Goal: Information Seeking & Learning: Learn about a topic

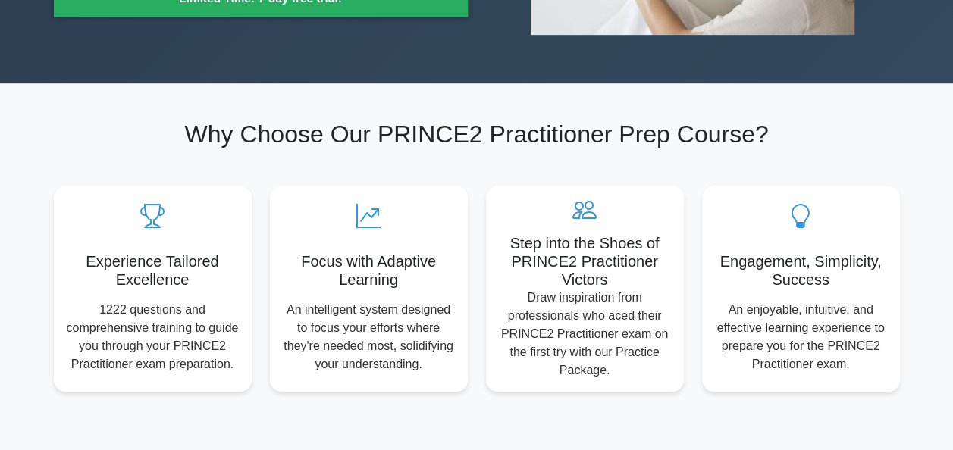
scroll to position [787, 0]
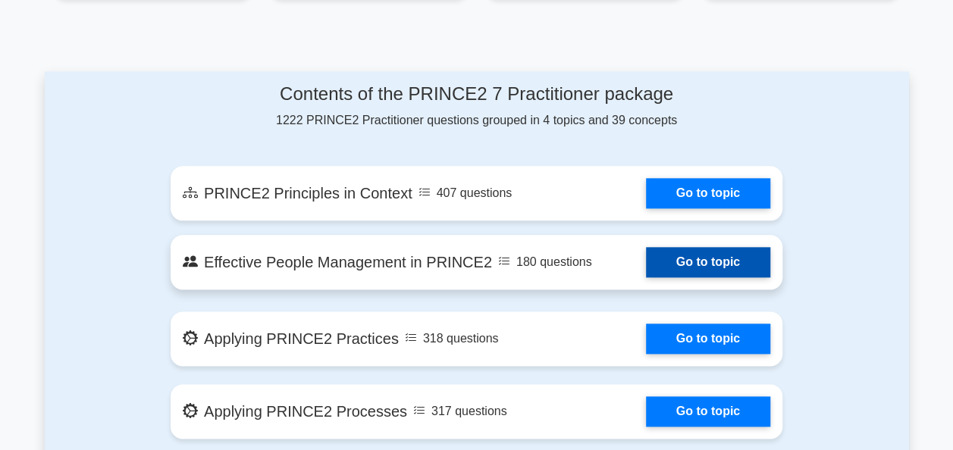
click at [725, 270] on link "Go to topic" at bounding box center [708, 262] width 124 height 30
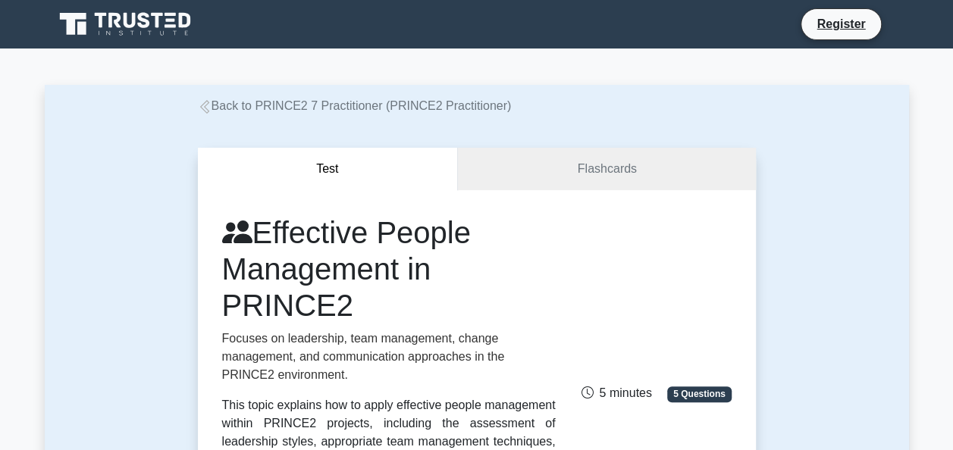
click at [610, 296] on div "Effective People Management in PRINCE2 Focuses on leadership, team management, …" at bounding box center [476, 387] width 527 height 346
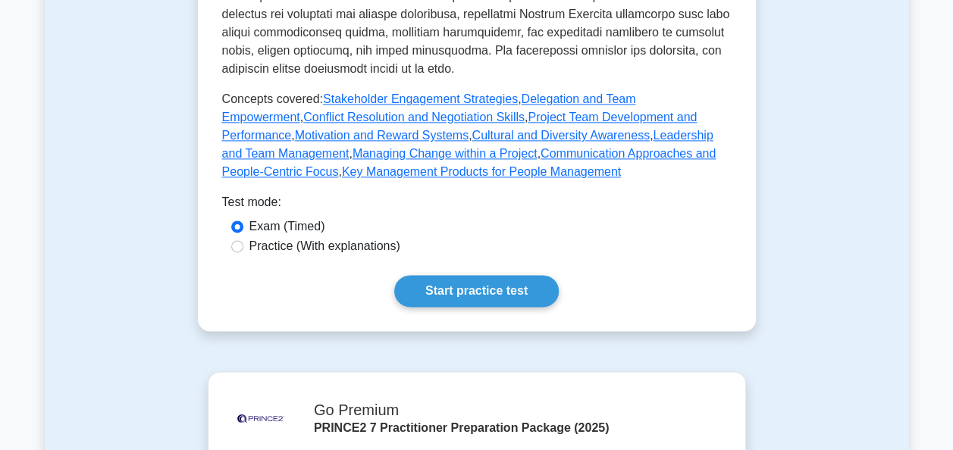
scroll to position [909, 0]
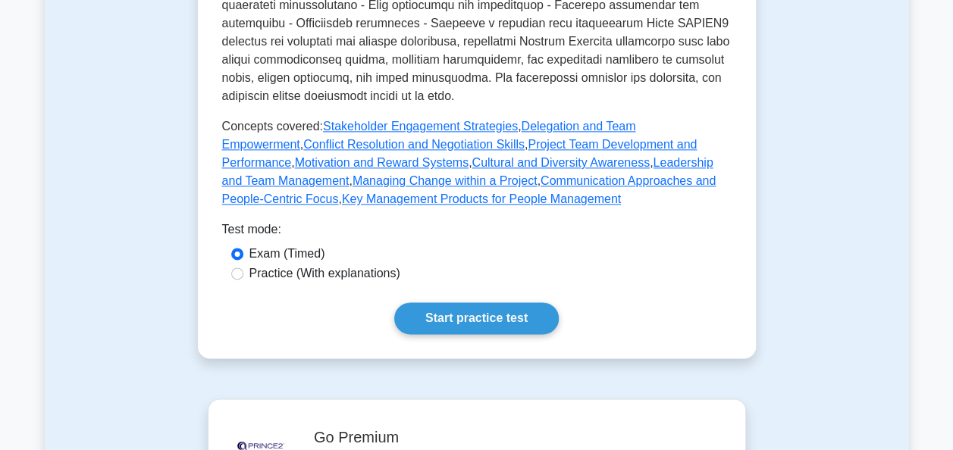
click at [347, 265] on label "Practice (With explanations)" at bounding box center [324, 274] width 151 height 18
click at [243, 268] on input "Practice (With explanations)" at bounding box center [237, 274] width 12 height 12
radio input "true"
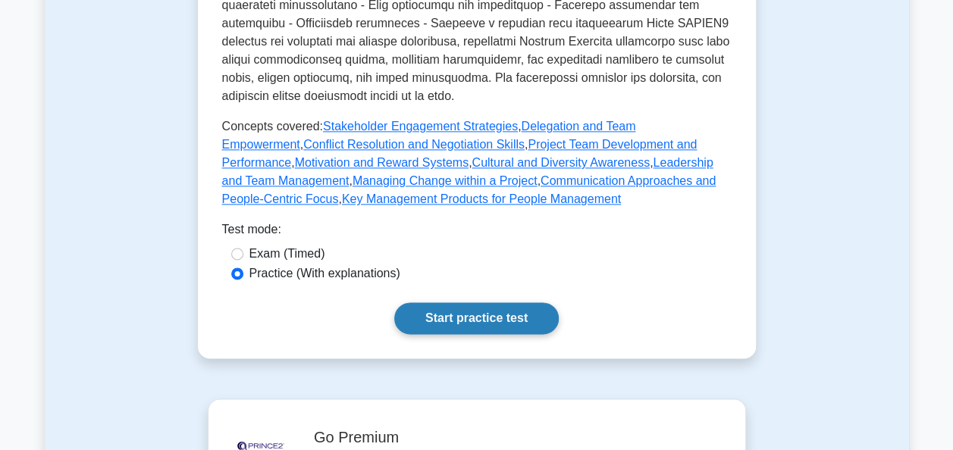
click at [505, 302] on link "Start practice test" at bounding box center [476, 318] width 164 height 32
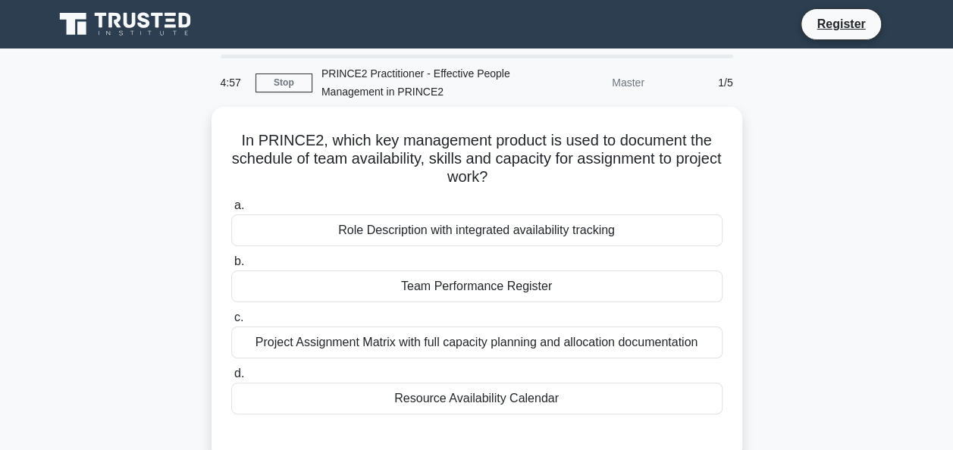
scroll to position [368, 0]
